Goal: Find specific page/section: Find specific page/section

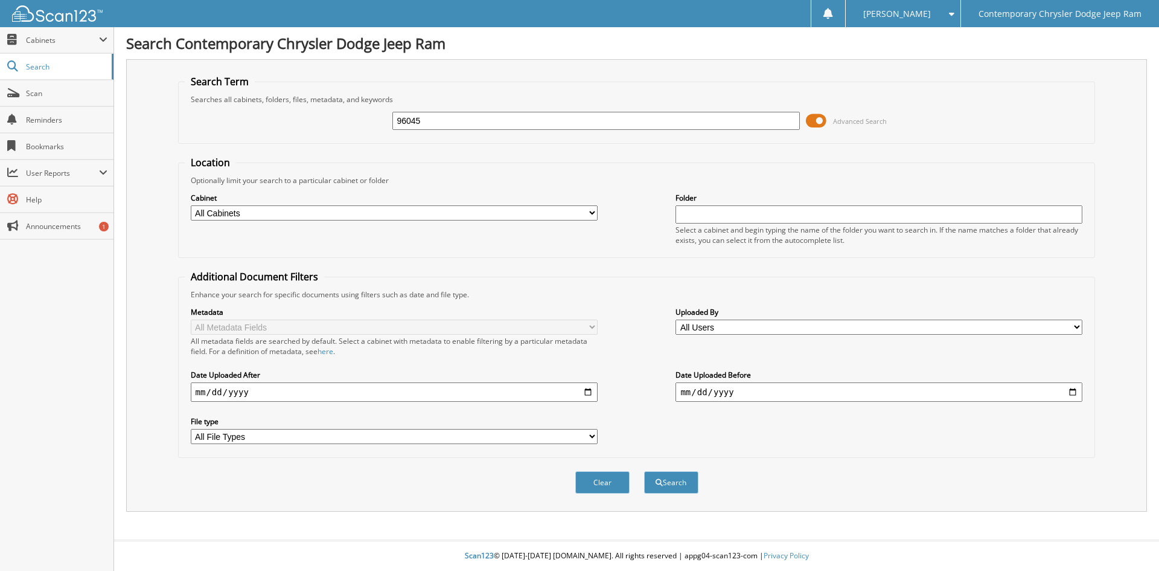
type input "96045"
click at [644, 471] on button "Search" at bounding box center [671, 482] width 54 height 22
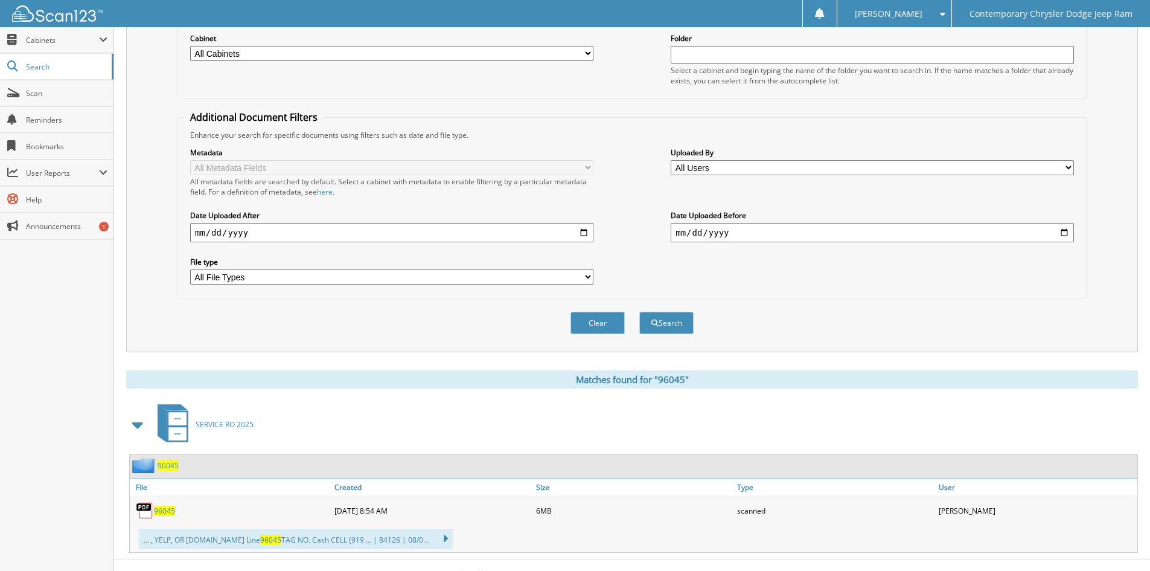
scroll to position [178, 0]
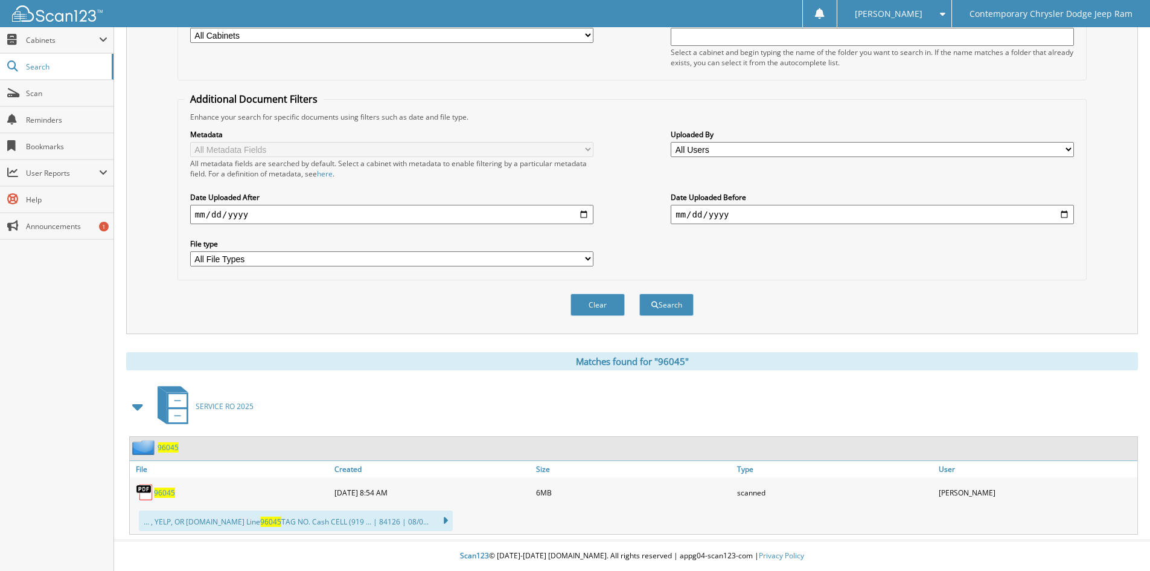
click at [170, 494] on span "96045" at bounding box center [164, 492] width 21 height 10
